Goal: Check status: Check status

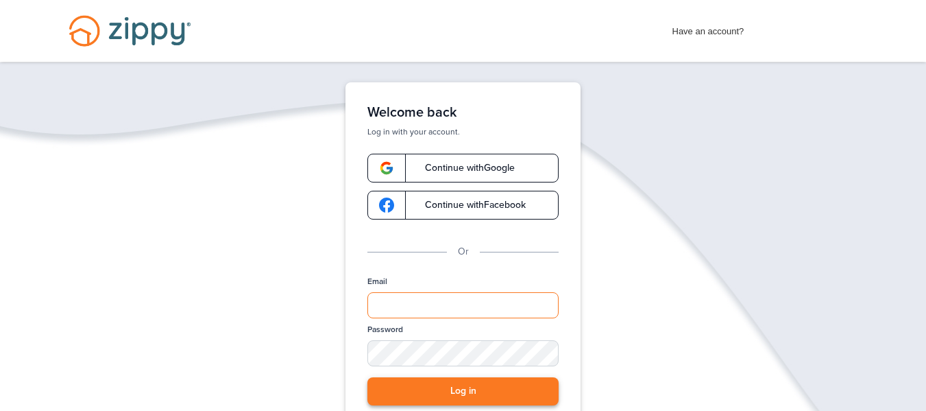
type input "**********"
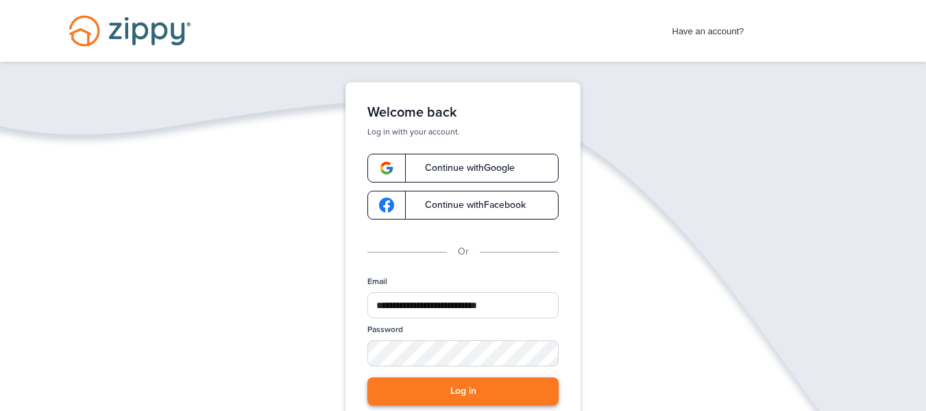
click at [461, 396] on button "Log in" at bounding box center [462, 391] width 191 height 28
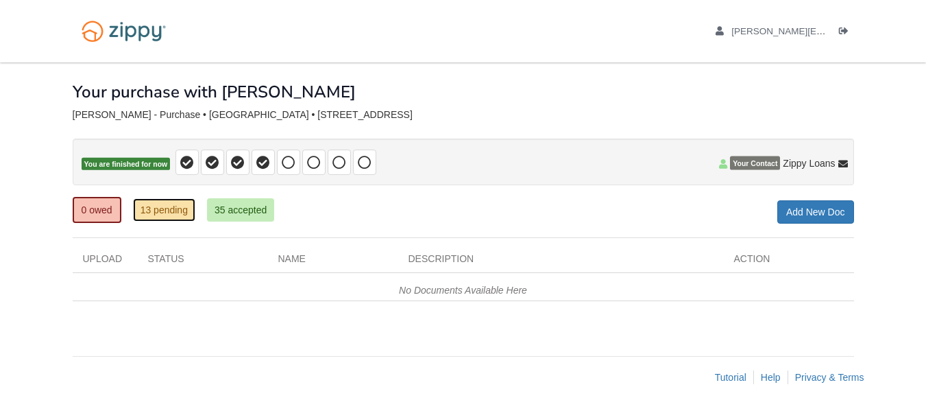
click at [163, 217] on link "13 pending" at bounding box center [164, 209] width 62 height 23
